Goal: Entertainment & Leisure: Consume media (video, audio)

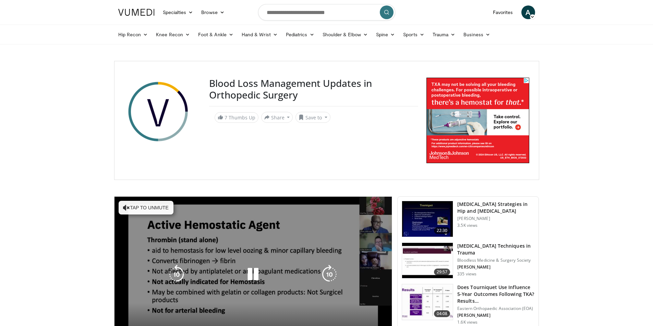
click at [141, 208] on button "Tap to unmute" at bounding box center [146, 208] width 55 height 14
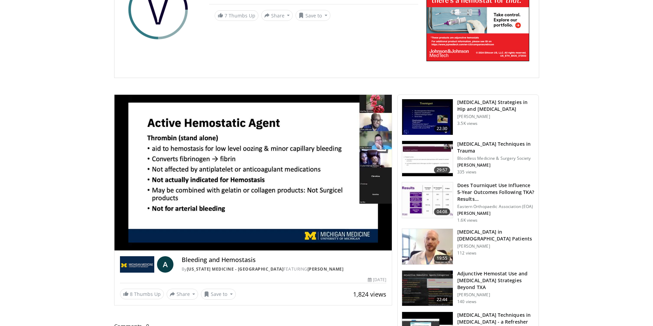
scroll to position [103, 0]
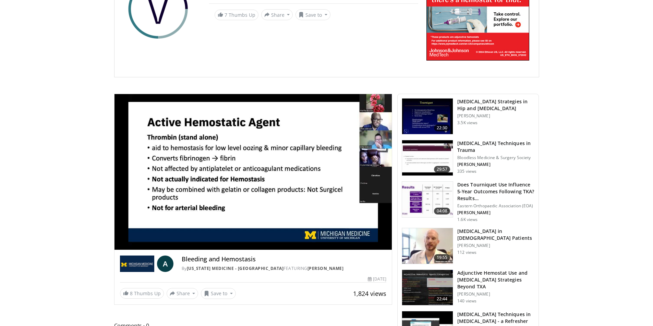
click at [582, 258] on body "Specialties Adult & Family Medicine Allergy, [MEDICAL_DATA], Immunology Anesthe…" at bounding box center [326, 225] width 653 height 657
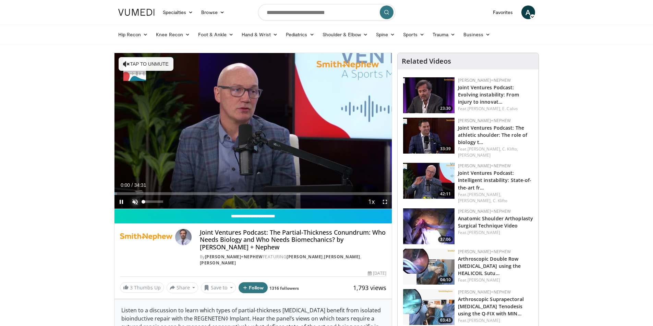
click at [135, 202] on span "Video Player" at bounding box center [135, 202] width 14 height 14
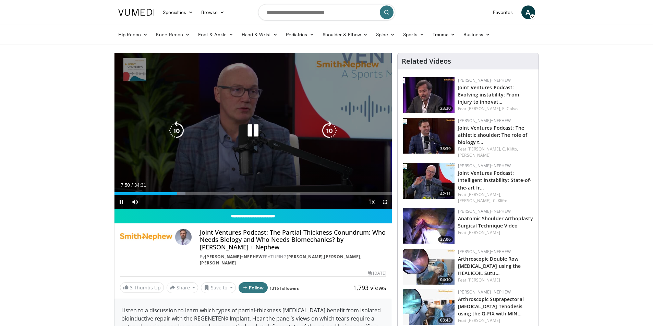
click at [253, 127] on icon "Video Player" at bounding box center [252, 130] width 19 height 19
